Goal: Check status: Check status

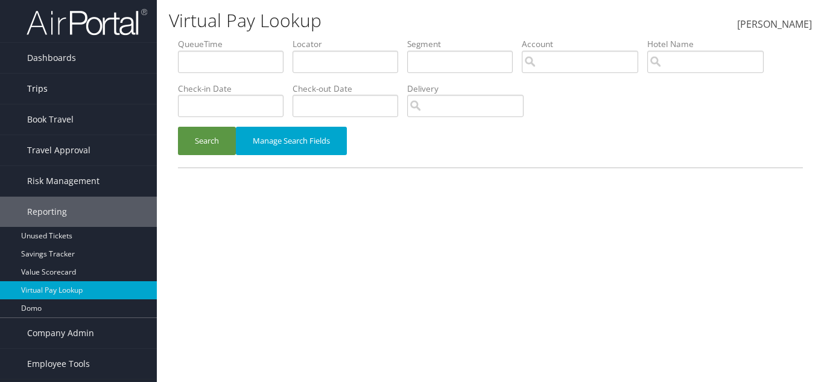
drag, startPoint x: 0, startPoint y: 0, endPoint x: 65, endPoint y: 86, distance: 107.6
click at [65, 86] on link "Trips" at bounding box center [78, 89] width 157 height 30
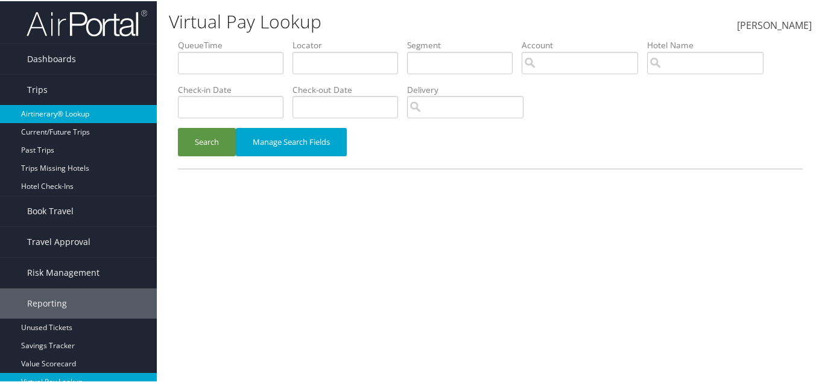
drag, startPoint x: 69, startPoint y: 117, endPoint x: 76, endPoint y: 116, distance: 6.7
click at [70, 116] on link "Airtinerary® Lookup" at bounding box center [78, 113] width 157 height 18
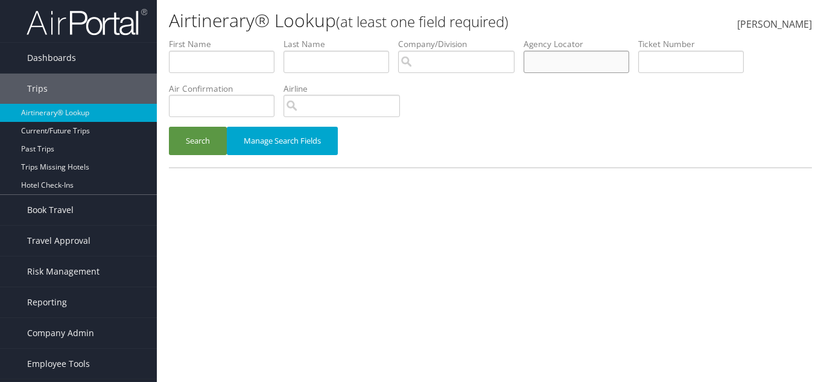
click at [551, 56] on input "text" at bounding box center [577, 62] width 106 height 22
paste input "dlsolp"
click at [221, 141] on button "Search" at bounding box center [198, 141] width 58 height 28
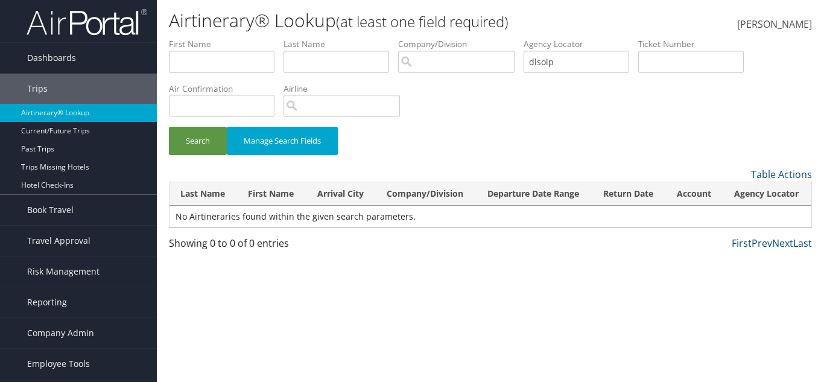
drag, startPoint x: 434, startPoint y: 127, endPoint x: 523, endPoint y: 86, distance: 98.5
click at [434, 127] on div "Search Manage Search Fields" at bounding box center [490, 147] width 661 height 40
click at [570, 60] on input "dlsolp" at bounding box center [577, 62] width 106 height 22
click at [569, 60] on input "dlsolp" at bounding box center [577, 62] width 106 height 22
paste input "axrgd7"
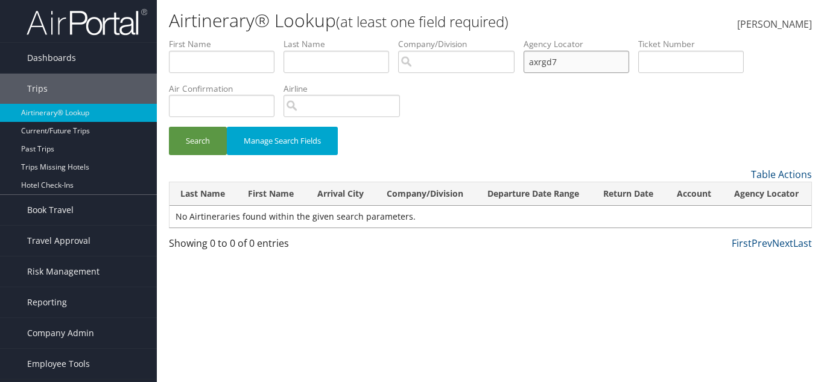
type input "axrgd7"
click at [169, 127] on button "Search" at bounding box center [198, 141] width 58 height 28
click at [542, 61] on input "axrgd7" at bounding box center [577, 62] width 106 height 22
click at [226, 115] on input "text" at bounding box center [222, 106] width 106 height 22
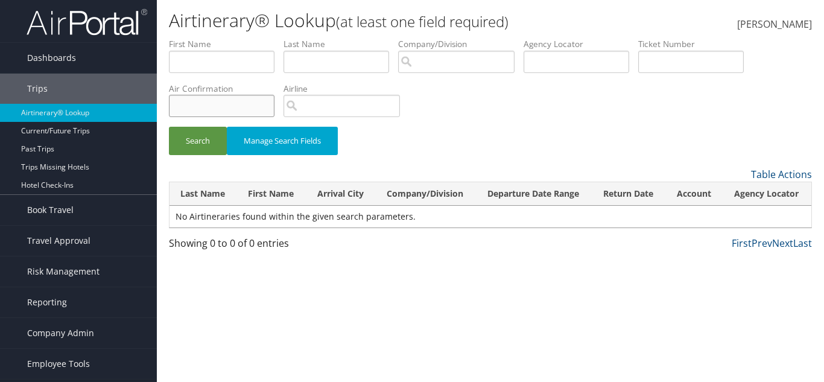
paste input "axrgd7"
type input "axrgd7"
click at [212, 139] on button "Search" at bounding box center [198, 141] width 58 height 28
